Goal: Transaction & Acquisition: Purchase product/service

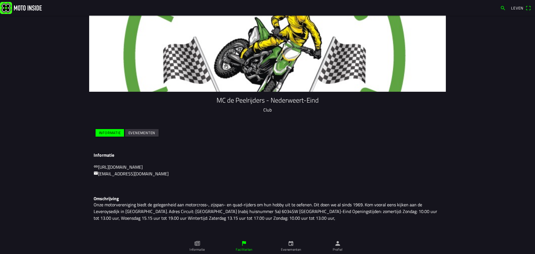
click at [290, 245] on icon "kalender" at bounding box center [291, 243] width 6 height 6
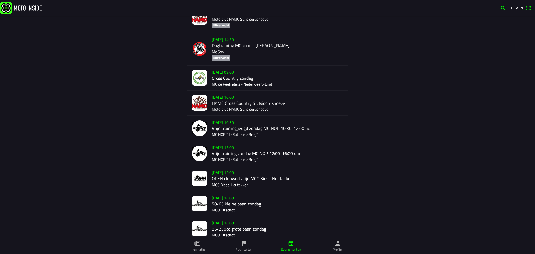
scroll to position [375, 0]
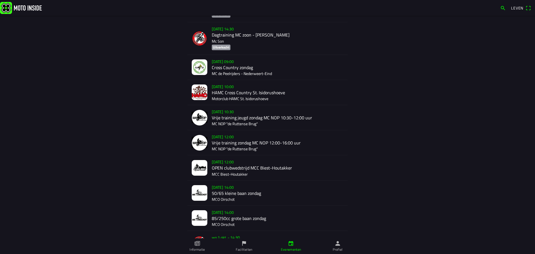
click at [226, 59] on div "[DATE] 09:00 Cross Country zondag MC de Peelrijders - [GEOGRAPHIC_DATA]-Eind" at bounding box center [278, 67] width 132 height 25
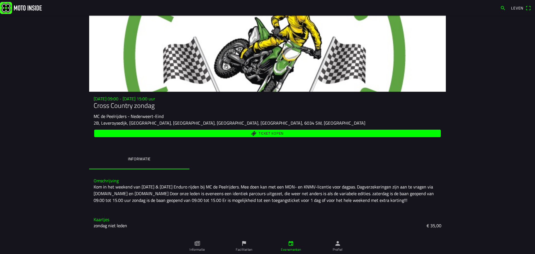
click at [273, 132] on font "Ticket kopen" at bounding box center [271, 133] width 25 height 6
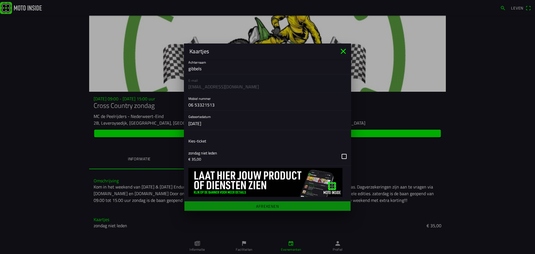
scroll to position [37, 0]
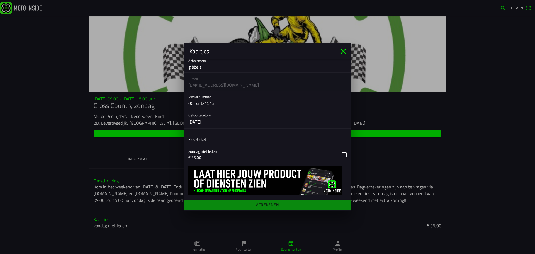
click at [259, 203] on main "Registratieformulier Voornaam [PERSON_NAME] gibbels E-mail [EMAIL_ADDRESS][DOMA…" at bounding box center [267, 135] width 167 height 152
click at [265, 205] on main "Registratieformulier Voornaam [PERSON_NAME] gibbels E-mail [EMAIL_ADDRESS][DOMA…" at bounding box center [267, 135] width 167 height 152
click at [288, 204] on main "Registratieformulier Voornaam [PERSON_NAME] gibbels E-mail [EMAIL_ADDRESS][DOMA…" at bounding box center [267, 135] width 167 height 152
click at [288, 205] on main "Registratieformulier Voornaam [PERSON_NAME] gibbels E-mail [EMAIL_ADDRESS][DOMA…" at bounding box center [267, 135] width 167 height 152
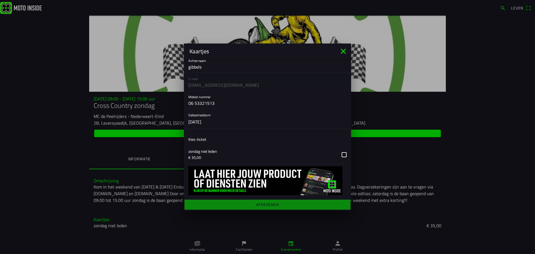
click at [288, 205] on main "Registratieformulier Voornaam [PERSON_NAME] gibbels E-mail [EMAIL_ADDRESS][DOMA…" at bounding box center [267, 135] width 167 height 152
click at [218, 156] on button "button" at bounding box center [269, 154] width 163 height 18
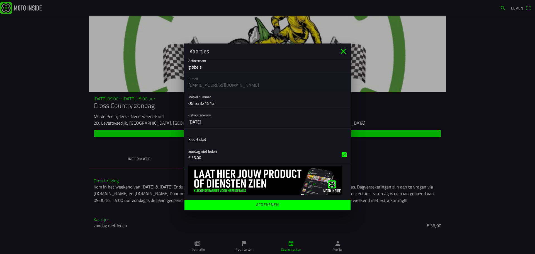
click at [257, 203] on font "Afrekenen" at bounding box center [267, 204] width 23 height 6
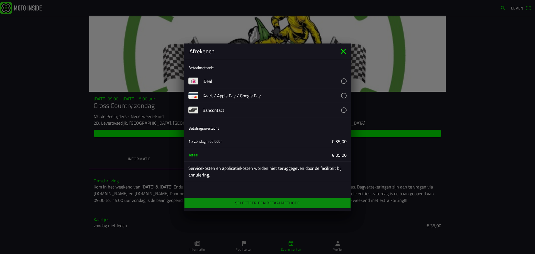
click at [257, 202] on div "Selecteer een betaalmethode" at bounding box center [267, 203] width 167 height 12
click at [207, 95] on button "button" at bounding box center [277, 95] width 149 height 14
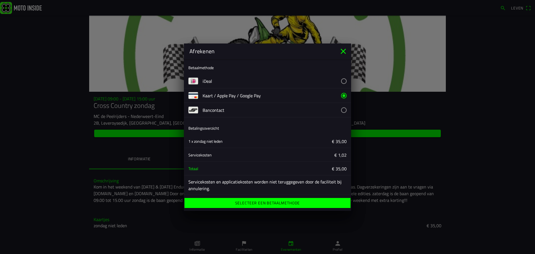
click at [275, 203] on font "Selecteer een betaalmethode" at bounding box center [267, 203] width 65 height 6
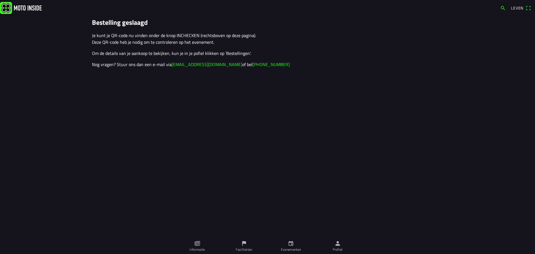
click at [529, 7] on span "Leven" at bounding box center [521, 8] width 20 height 9
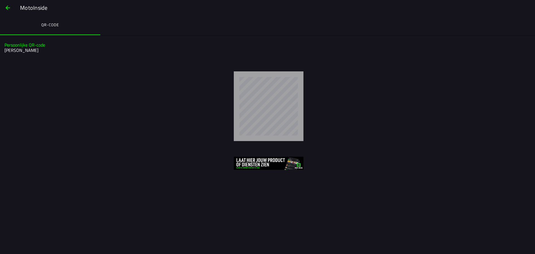
click at [9, 7] on span "button" at bounding box center [7, 7] width 7 height 13
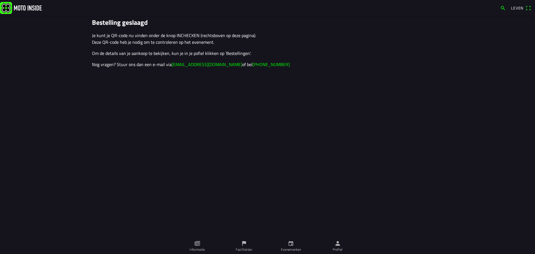
click at [9, 7] on img at bounding box center [21, 8] width 42 height 12
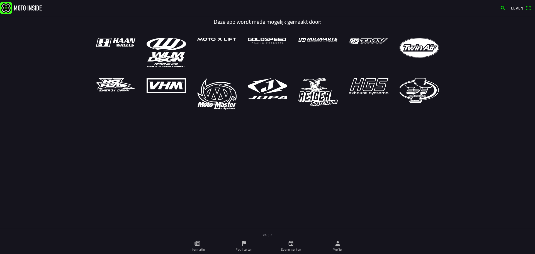
click at [9, 7] on img at bounding box center [21, 8] width 42 height 12
click at [26, 7] on img at bounding box center [21, 8] width 42 height 12
click at [529, 8] on span "Leven" at bounding box center [521, 8] width 20 height 9
